Goal: Task Accomplishment & Management: Manage account settings

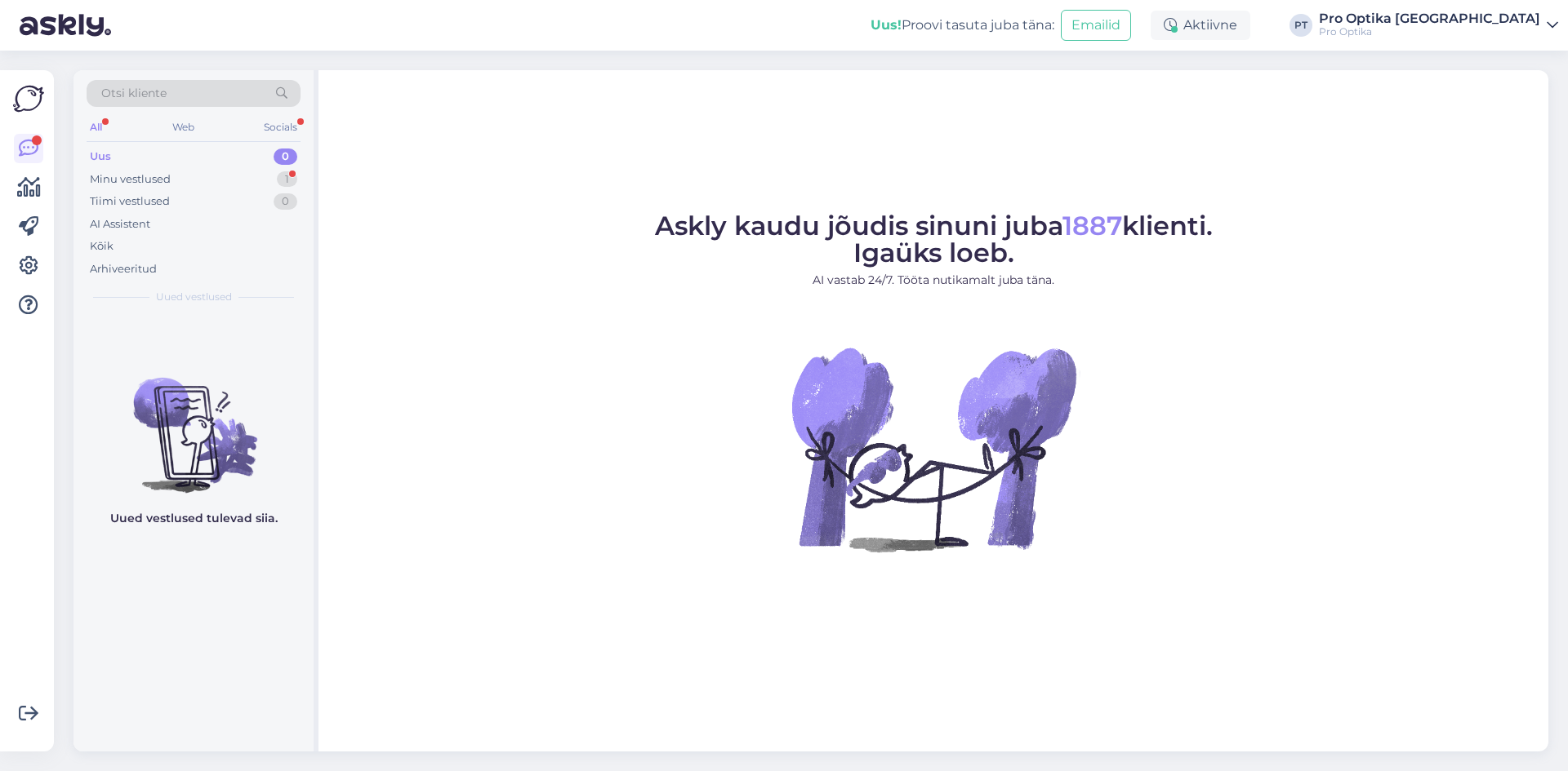
click at [269, 188] on div "Minu vestlused 1" at bounding box center [194, 180] width 214 height 23
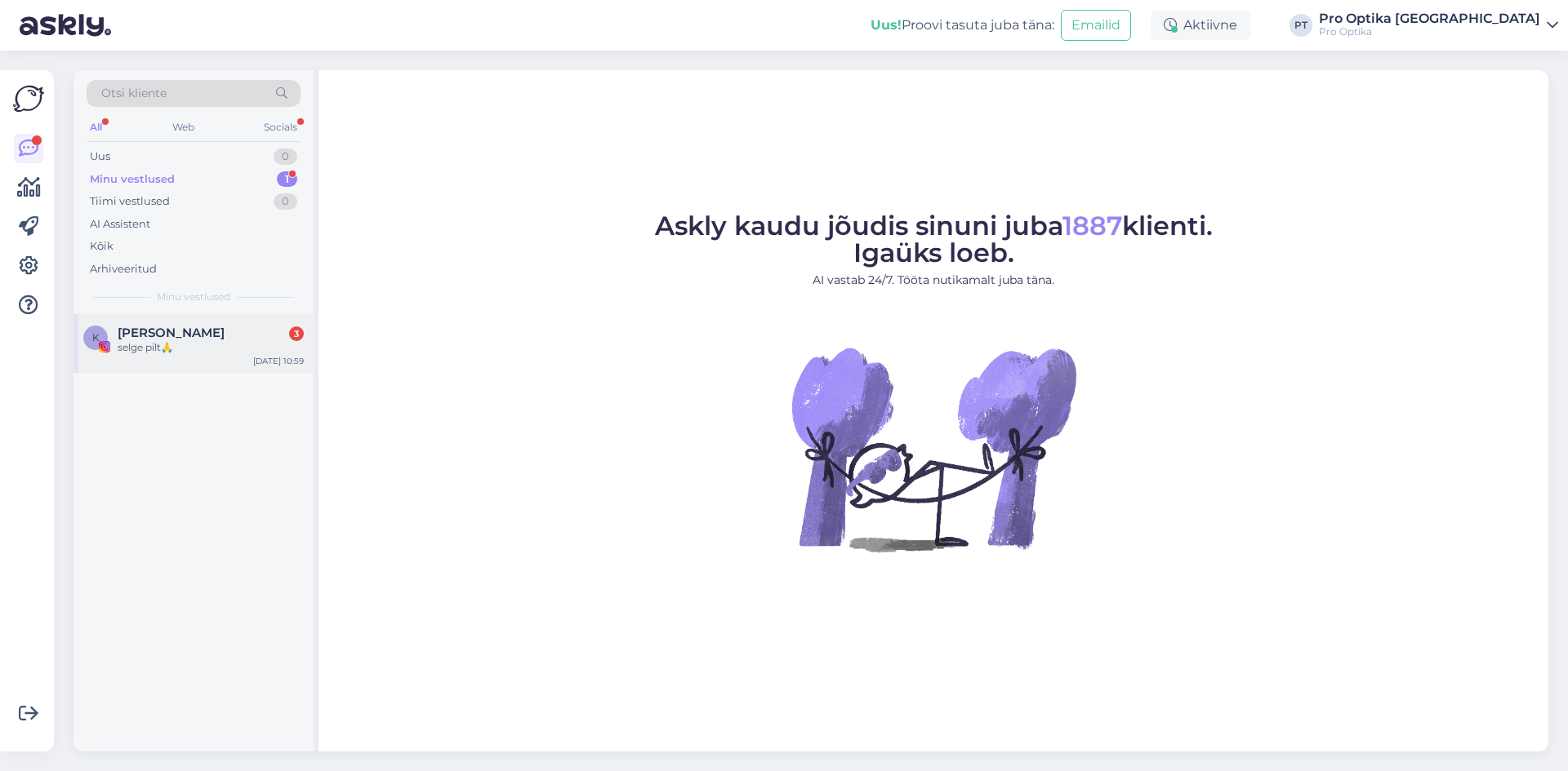
click at [196, 343] on div "selge pilt🙏" at bounding box center [210, 347] width 186 height 15
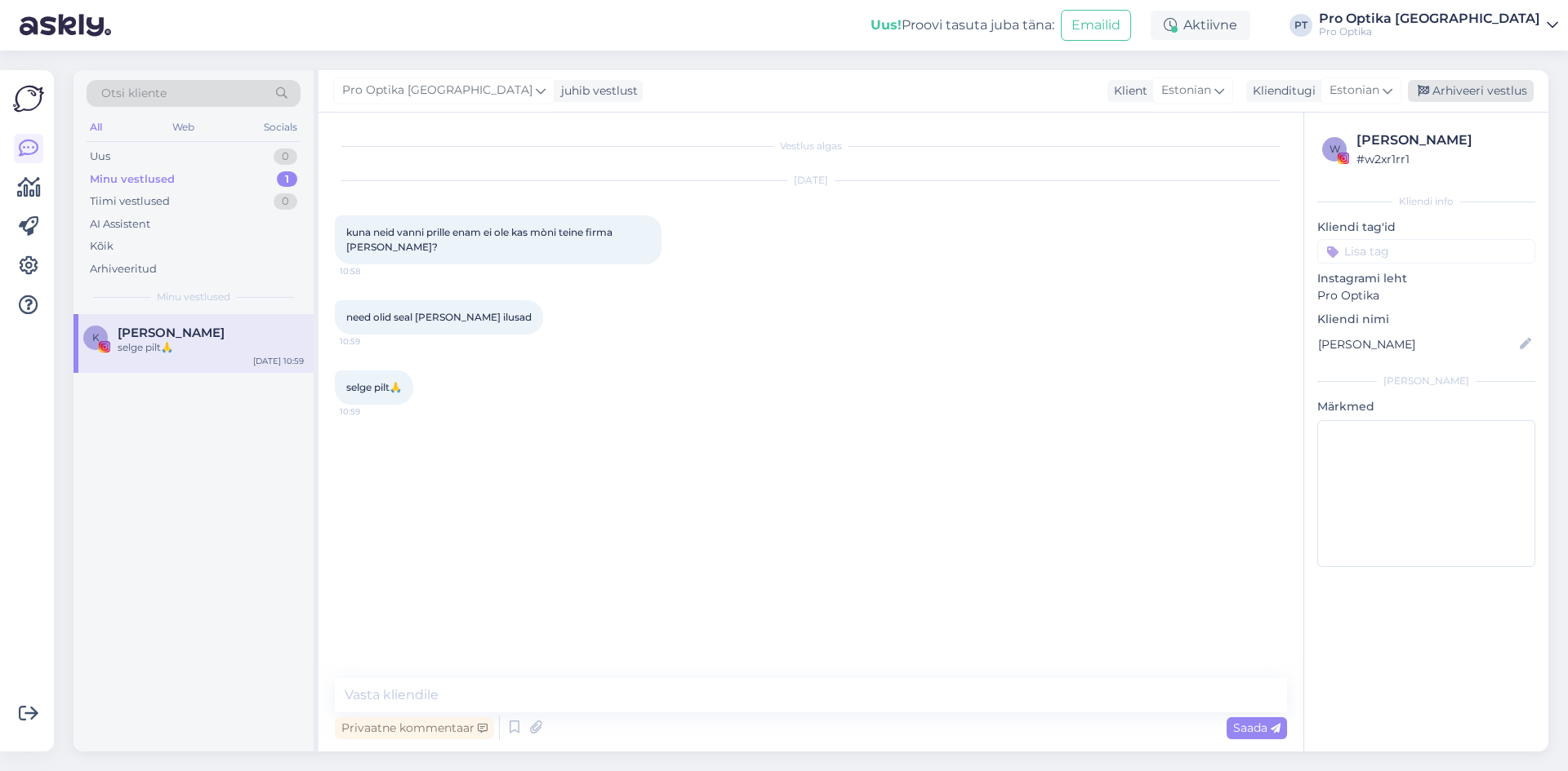
click at [1467, 91] on div "Arhiveeri vestlus" at bounding box center [1470, 90] width 125 height 22
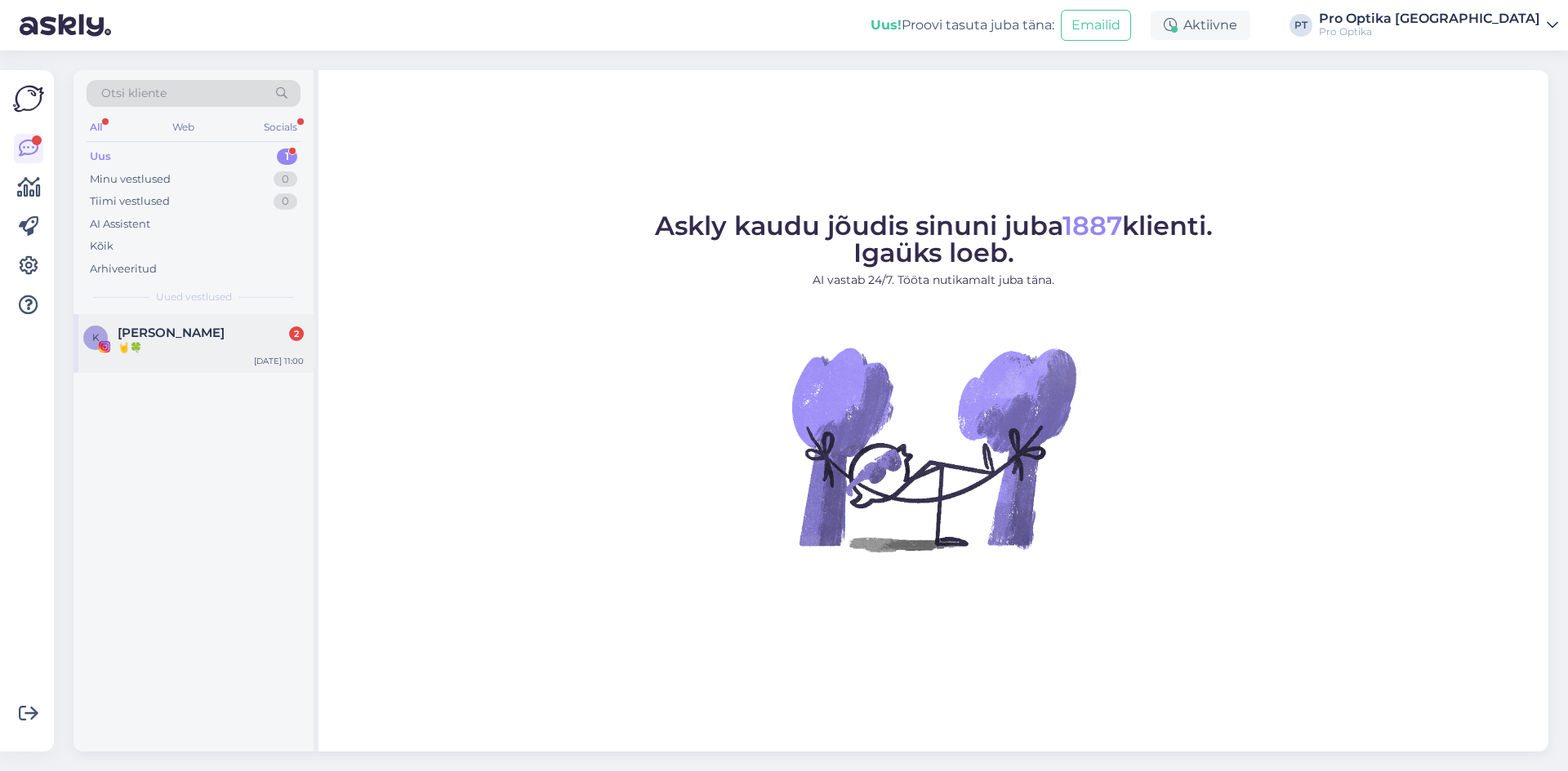
click at [192, 339] on span "[PERSON_NAME]" at bounding box center [171, 333] width 107 height 15
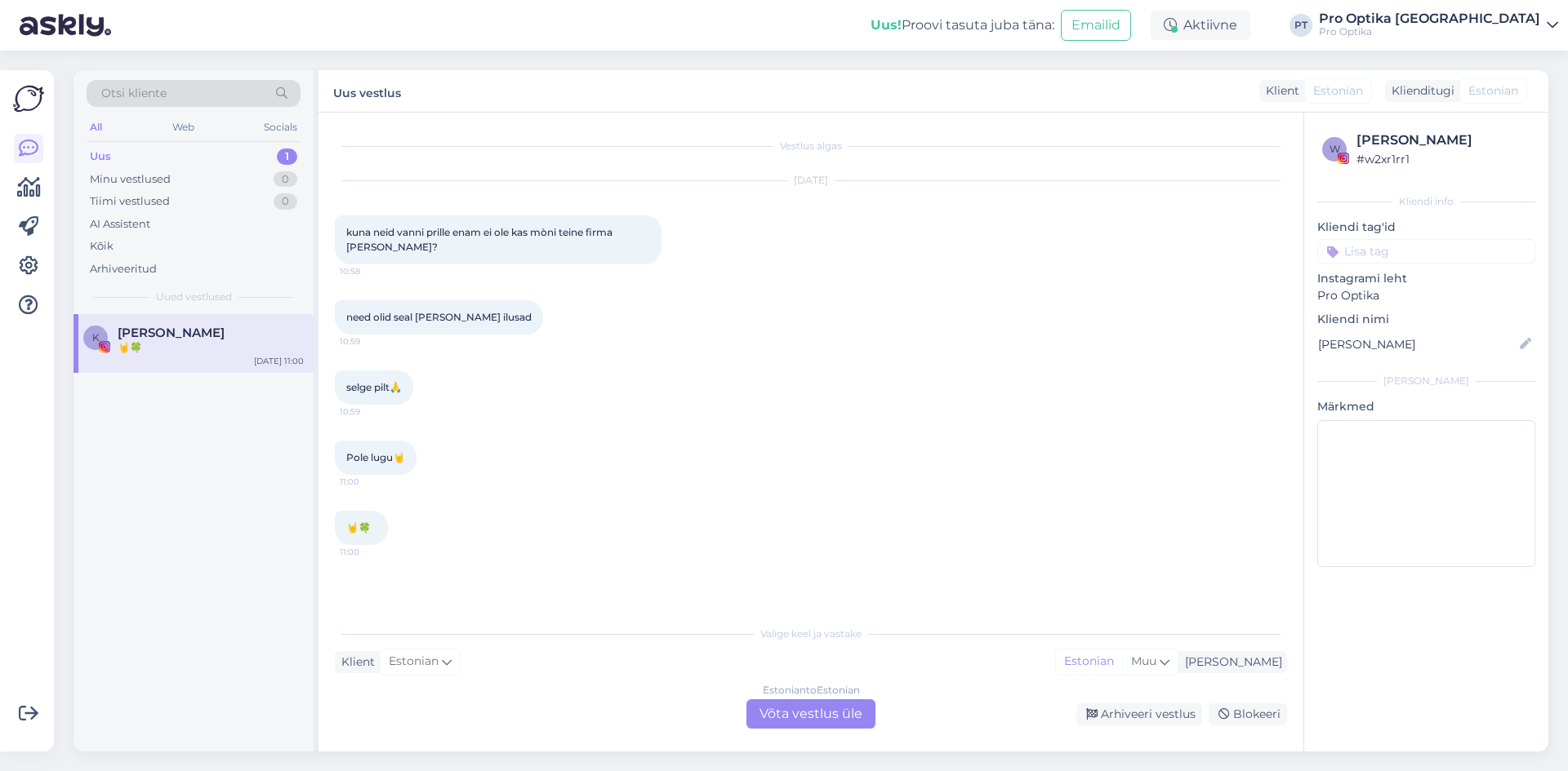
click at [1158, 715] on div "Arhiveeri vestlus" at bounding box center [1139, 715] width 125 height 22
